Goal: Information Seeking & Learning: Learn about a topic

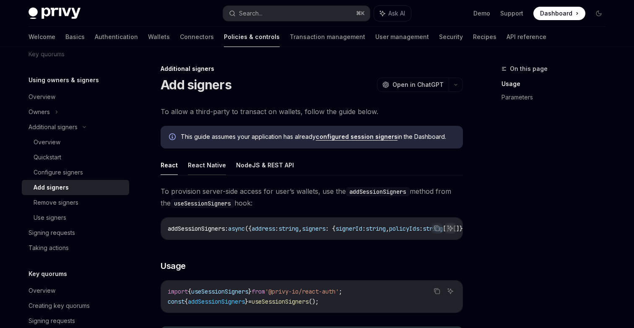
click at [208, 166] on button "React Native" at bounding box center [207, 165] width 38 height 20
click at [174, 166] on button "React" at bounding box center [169, 165] width 17 height 20
type textarea "*"
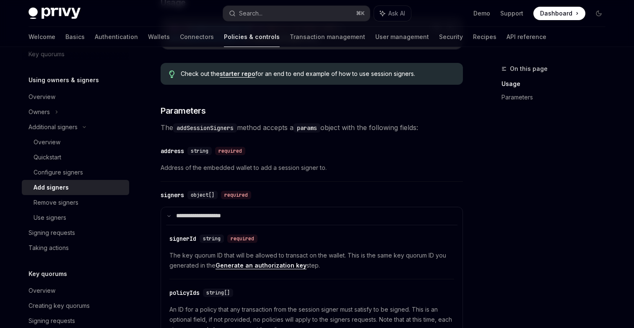
scroll to position [424, 0]
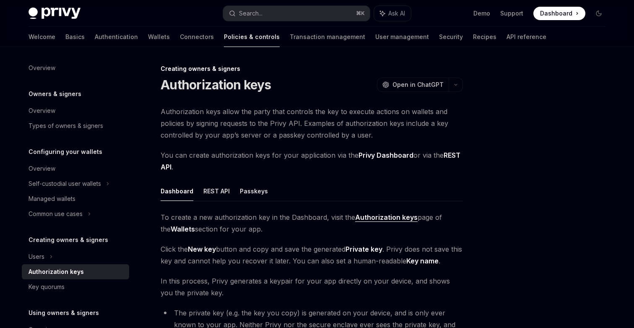
scroll to position [203, 0]
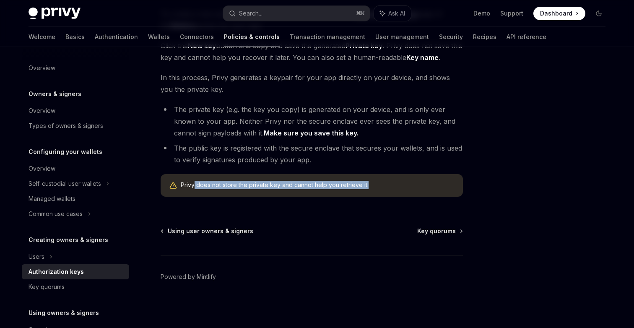
drag, startPoint x: 194, startPoint y: 185, endPoint x: 287, endPoint y: 190, distance: 93.3
click at [289, 191] on div "Privy does not store the private key and cannot help you retrieve it." at bounding box center [312, 185] width 302 height 23
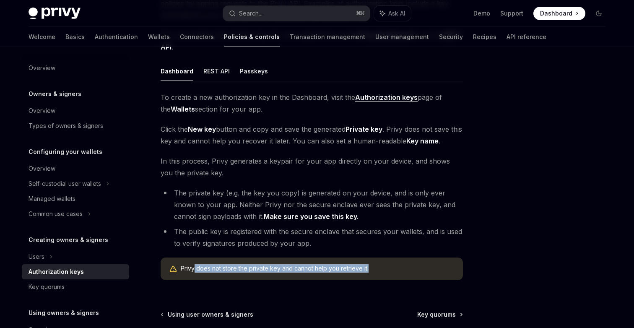
scroll to position [0, 0]
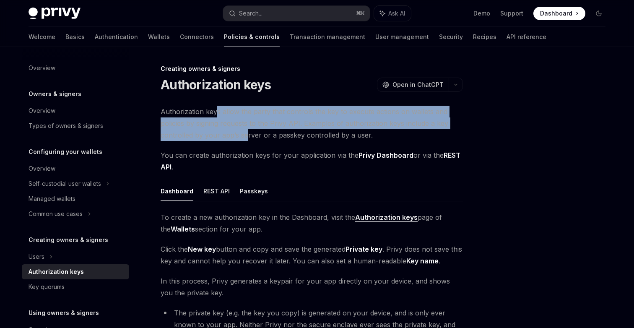
drag, startPoint x: 217, startPoint y: 114, endPoint x: 242, endPoint y: 132, distance: 31.0
click at [243, 131] on span "Authorization keys allow the party that controls the key to execute actions on …" at bounding box center [312, 123] width 302 height 35
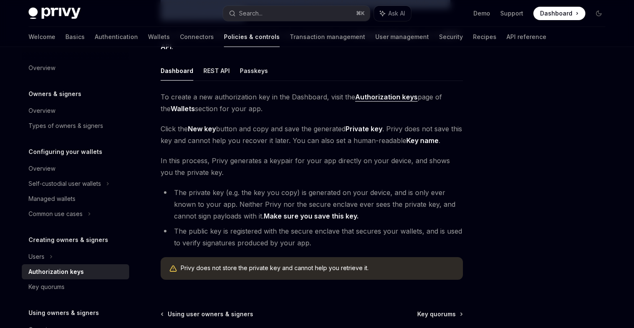
scroll to position [117, 0]
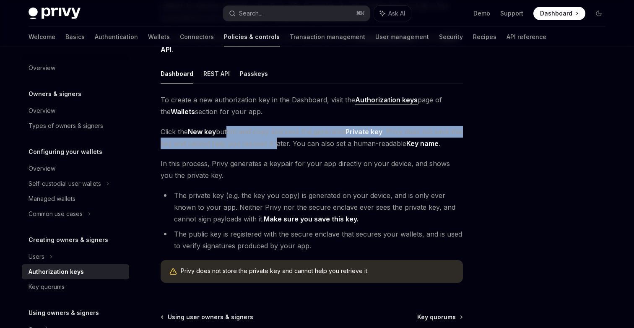
drag, startPoint x: 226, startPoint y: 132, endPoint x: 284, endPoint y: 146, distance: 59.8
click at [286, 146] on span "Click the New key button and copy and save the generated Private key . Privy do…" at bounding box center [312, 137] width 302 height 23
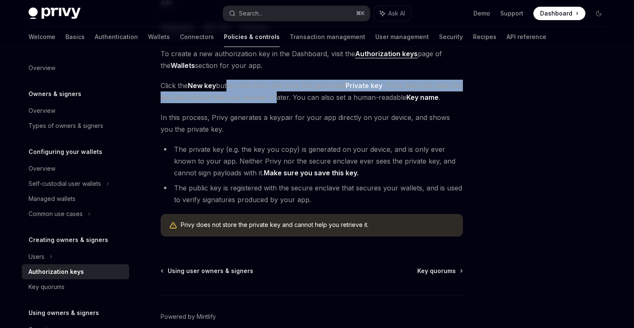
scroll to position [203, 0]
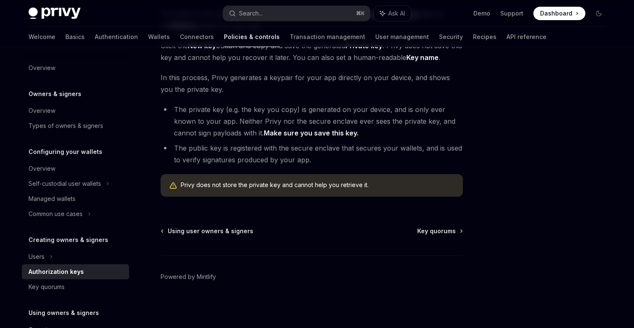
click at [291, 133] on strong "Make sure you save this key." at bounding box center [311, 133] width 95 height 8
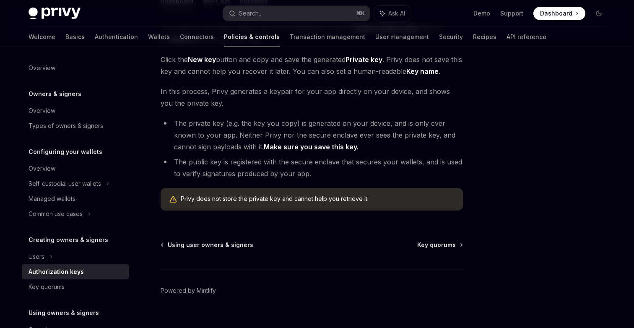
scroll to position [190, 0]
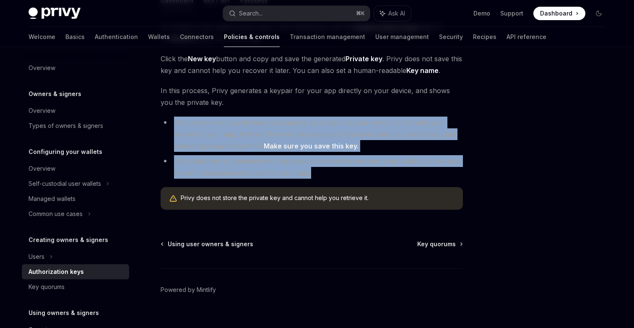
drag, startPoint x: 170, startPoint y: 123, endPoint x: 355, endPoint y: 172, distance: 191.7
click at [355, 172] on ul "The private key (e.g. the key you copy) is generated on your device, and is onl…" at bounding box center [312, 148] width 302 height 62
copy ul "The private key (e.g. the key you copy) is generated on your device, and is onl…"
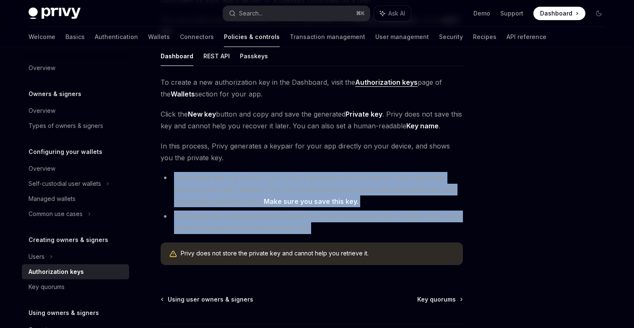
scroll to position [0, 0]
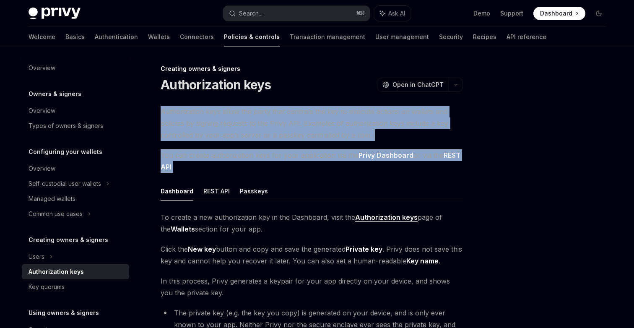
drag, startPoint x: 161, startPoint y: 111, endPoint x: 302, endPoint y: 170, distance: 153.6
click at [302, 170] on div "Authorization keys allow the party that controls the key to execute actions on …" at bounding box center [312, 256] width 302 height 301
copy div "Authorization keys allow the party that controls the key to execute actions on …"
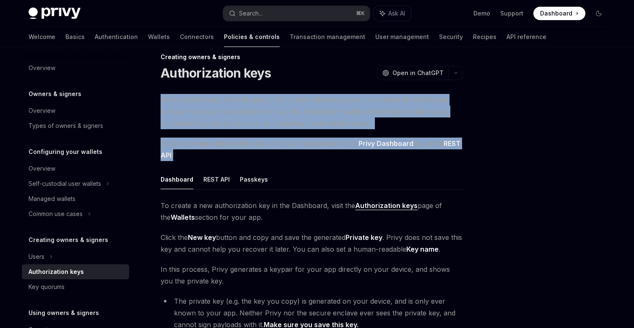
scroll to position [9, 0]
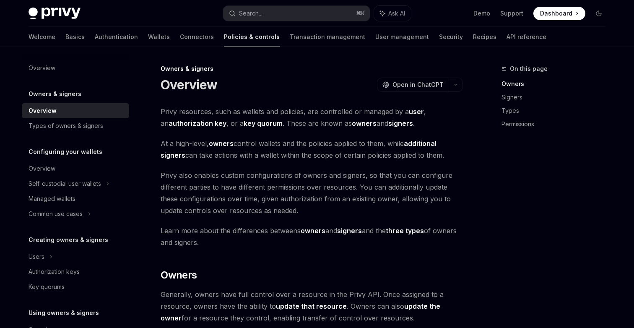
click at [161, 70] on div "Owners & signers" at bounding box center [312, 69] width 302 height 8
click at [162, 69] on div "Owners & signers" at bounding box center [312, 69] width 302 height 8
click at [428, 84] on span "Open in ChatGPT" at bounding box center [418, 85] width 51 height 8
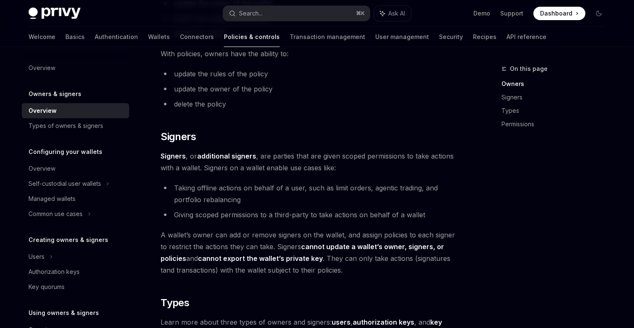
scroll to position [413, 0]
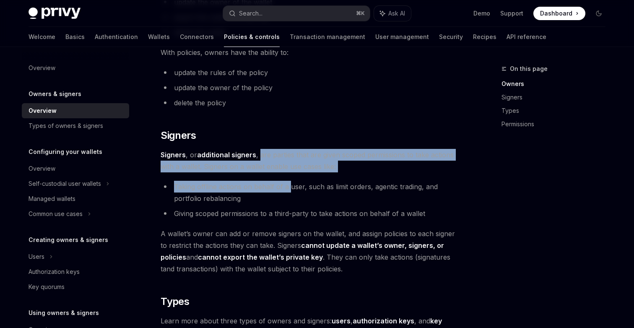
drag, startPoint x: 260, startPoint y: 157, endPoint x: 291, endPoint y: 187, distance: 42.4
click at [291, 187] on div "Privy resources, such as wallets and policies, are controlled or managed by a u…" at bounding box center [312, 108] width 302 height 831
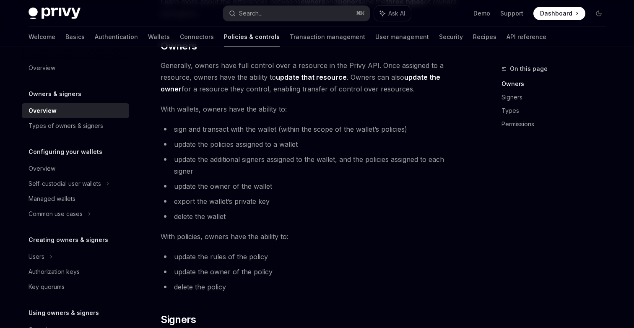
scroll to position [213, 0]
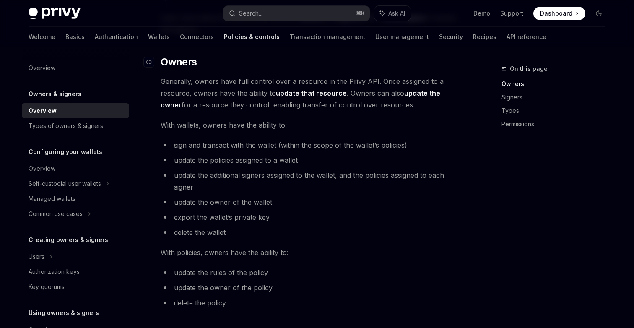
click at [162, 58] on span "Owners" at bounding box center [179, 61] width 36 height 13
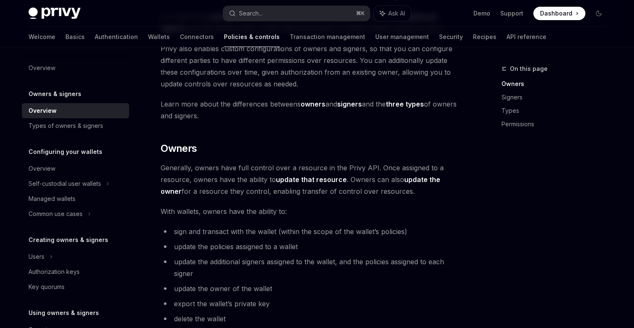
scroll to position [122, 0]
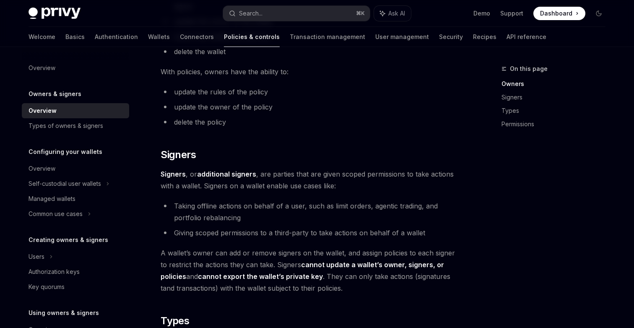
scroll to position [566, 0]
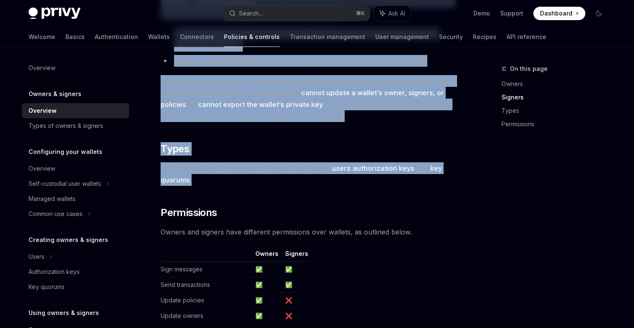
click at [221, 181] on span "Learn more about three types of owners and signers: users , authorization keys …" at bounding box center [312, 173] width 302 height 23
copy div "Learn more about the differences betweens owners and signers and the three type…"
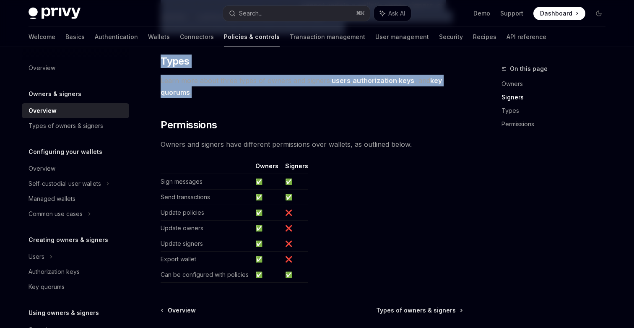
scroll to position [733, 0]
